Goal: Transaction & Acquisition: Download file/media

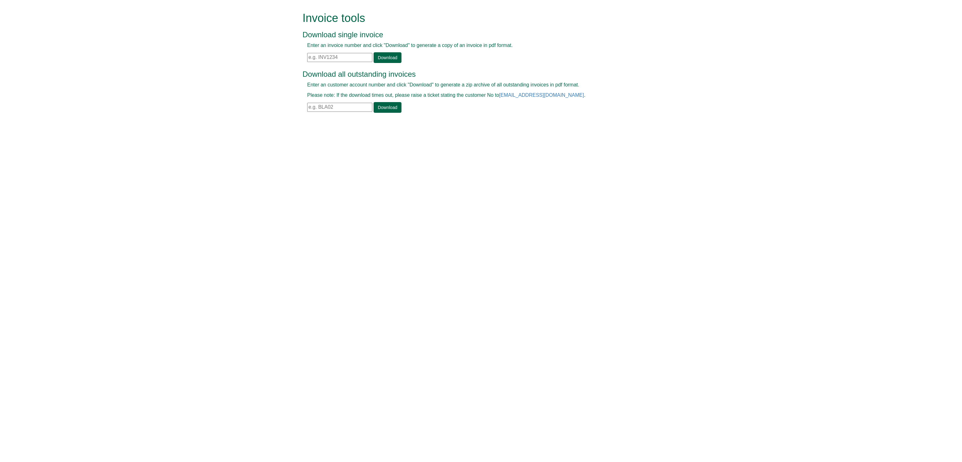
click at [326, 109] on input "text" at bounding box center [339, 107] width 65 height 9
type input "int46"
click at [388, 109] on link "Download" at bounding box center [388, 107] width 28 height 11
click at [327, 59] on input "text" at bounding box center [339, 57] width 65 height 9
paste input "INV1370601"
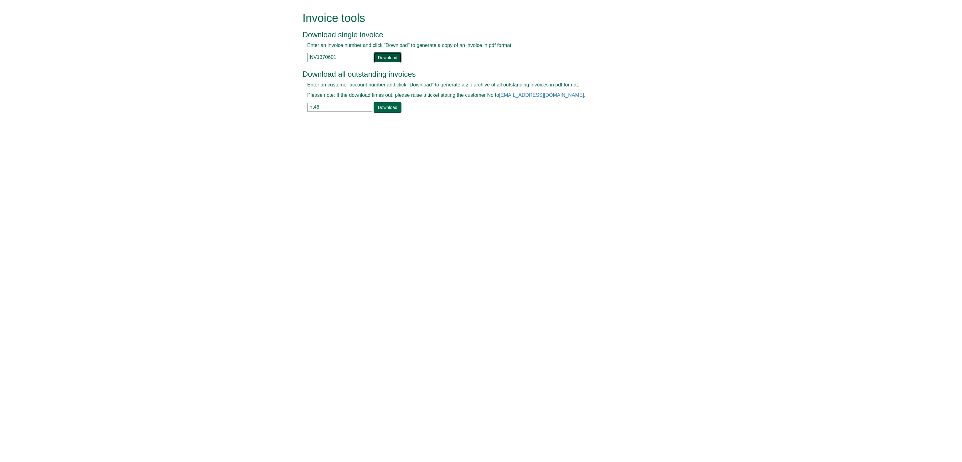
click at [387, 59] on link "Download" at bounding box center [388, 57] width 28 height 11
click at [388, 57] on link "Download" at bounding box center [388, 57] width 28 height 11
click at [339, 56] on input "I370601NV1" at bounding box center [339, 57] width 65 height 9
click at [334, 56] on input "I370601NV1" at bounding box center [339, 57] width 65 height 9
click at [340, 52] on div "Enter an invoice number and click "Download" to generate a copy of an invoice i…" at bounding box center [474, 52] width 343 height 21
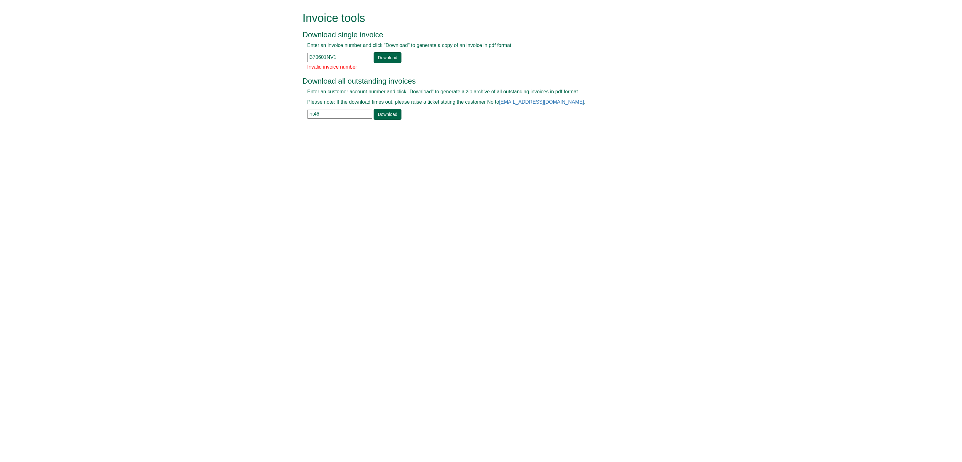
click at [340, 55] on input "I370601NV1" at bounding box center [339, 57] width 65 height 9
type input "I"
drag, startPoint x: 326, startPoint y: 51, endPoint x: 315, endPoint y: 143, distance: 93.4
click at [322, 133] on html "Invoice tools Download single invoice Enter an invoice number and click "Downlo…" at bounding box center [481, 66] width 962 height 133
click at [308, 54] on input "text" at bounding box center [339, 57] width 65 height 9
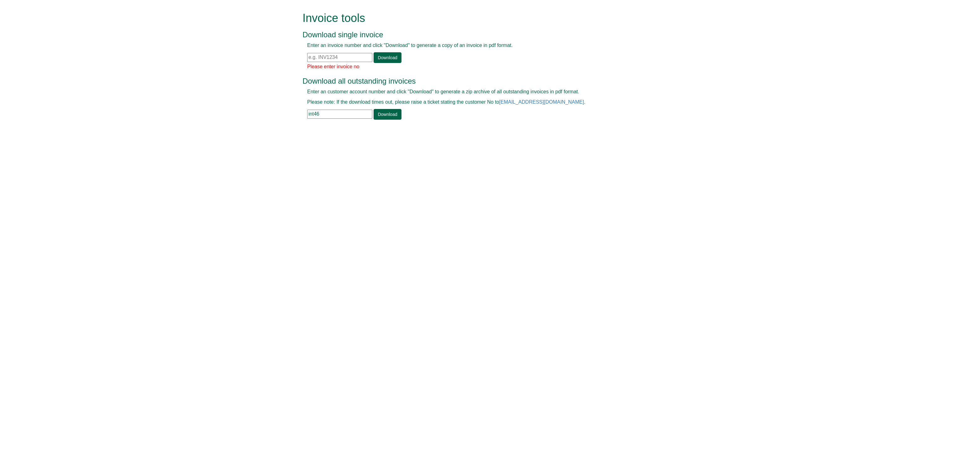
paste input "INV1372188"
type input "INV1372188"
click at [381, 54] on link "Download" at bounding box center [388, 57] width 28 height 11
